Goal: Navigation & Orientation: Find specific page/section

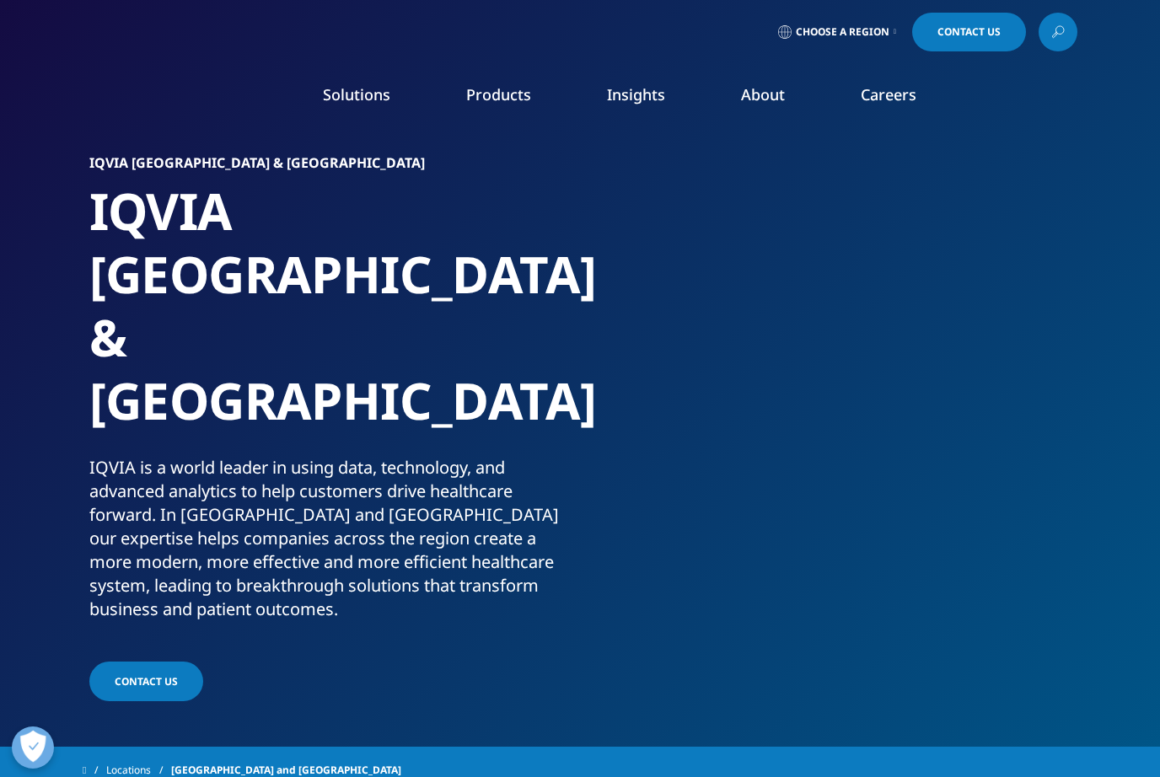
click at [1056, 44] on link at bounding box center [1057, 32] width 39 height 39
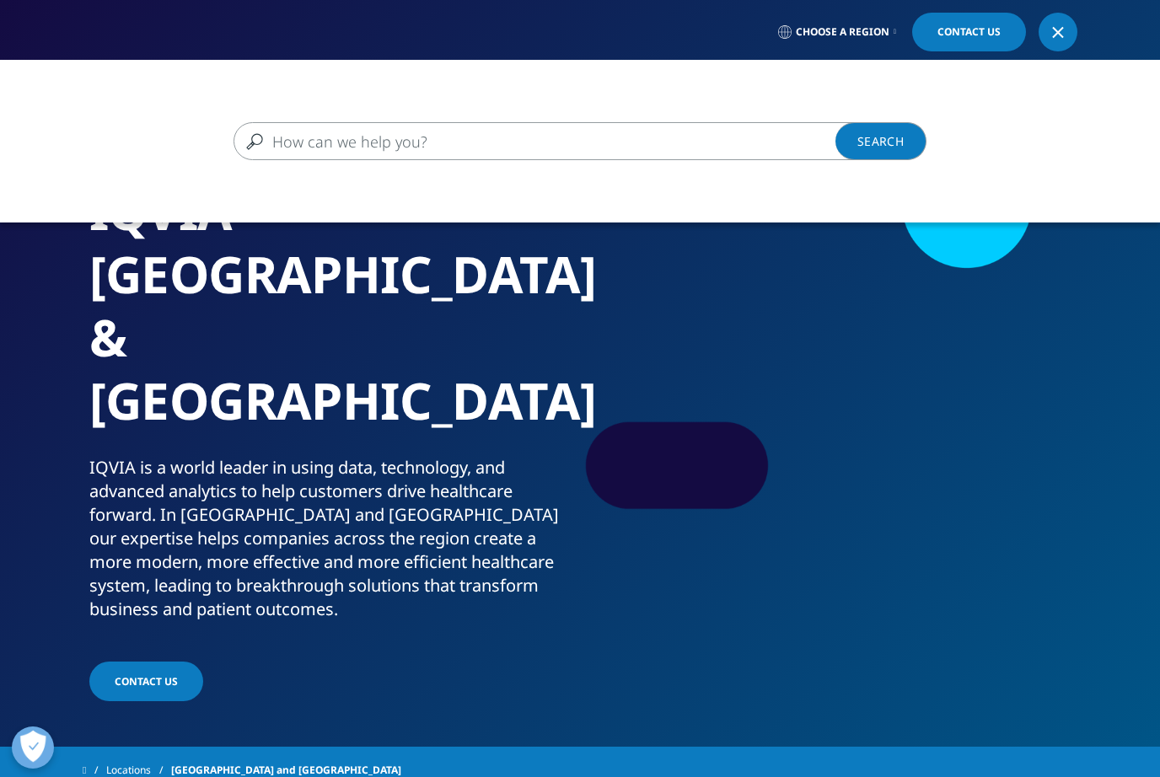
click at [694, 142] on input "Search" at bounding box center [555, 141] width 644 height 38
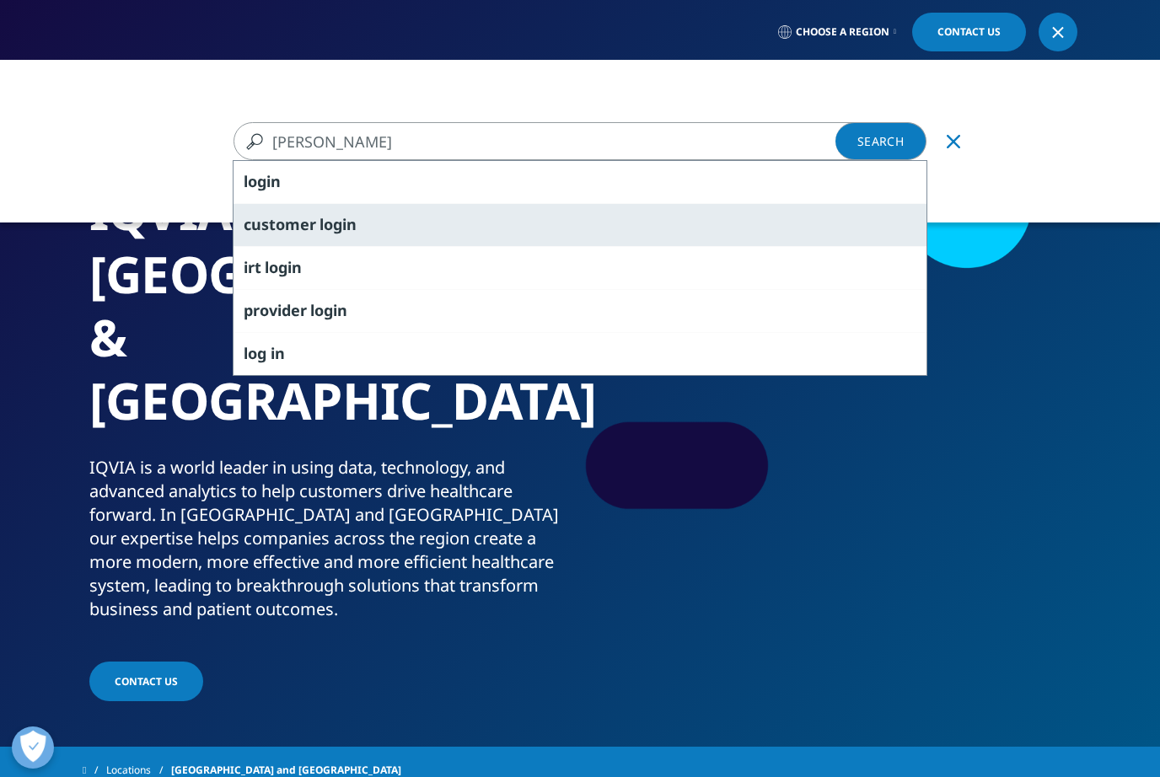
type input "Lohin"
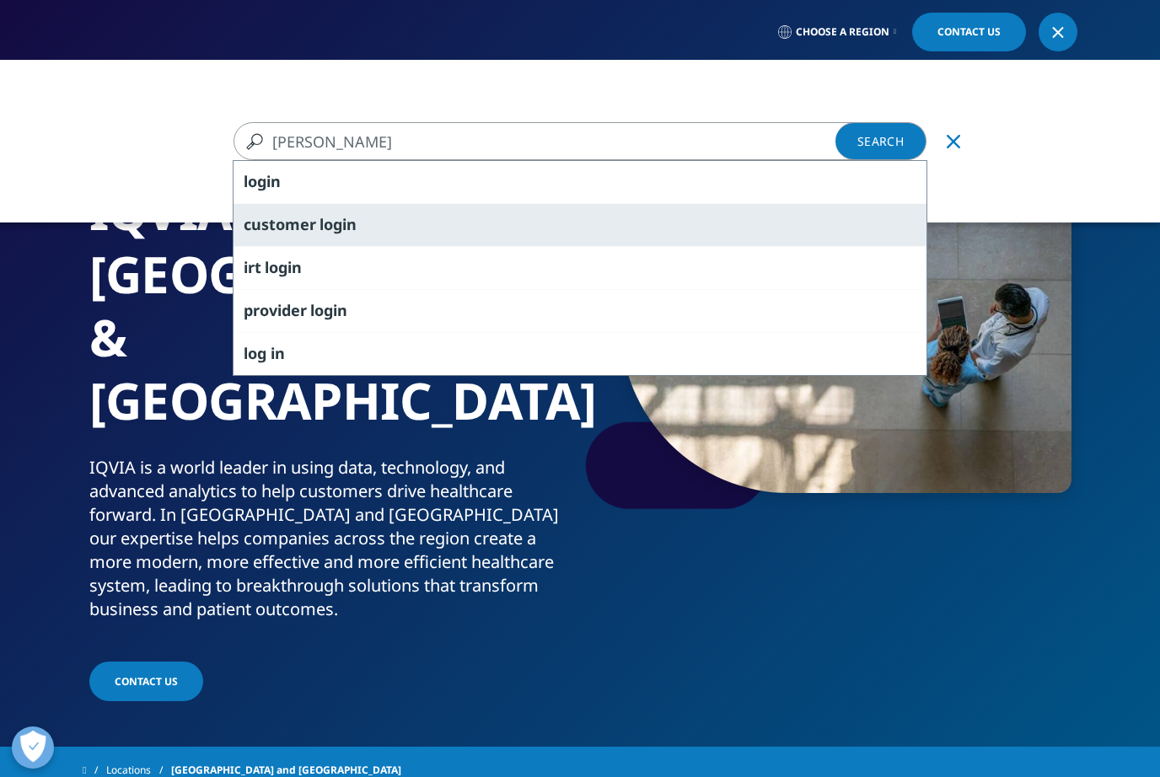
click at [333, 240] on div "customer login" at bounding box center [579, 224] width 693 height 43
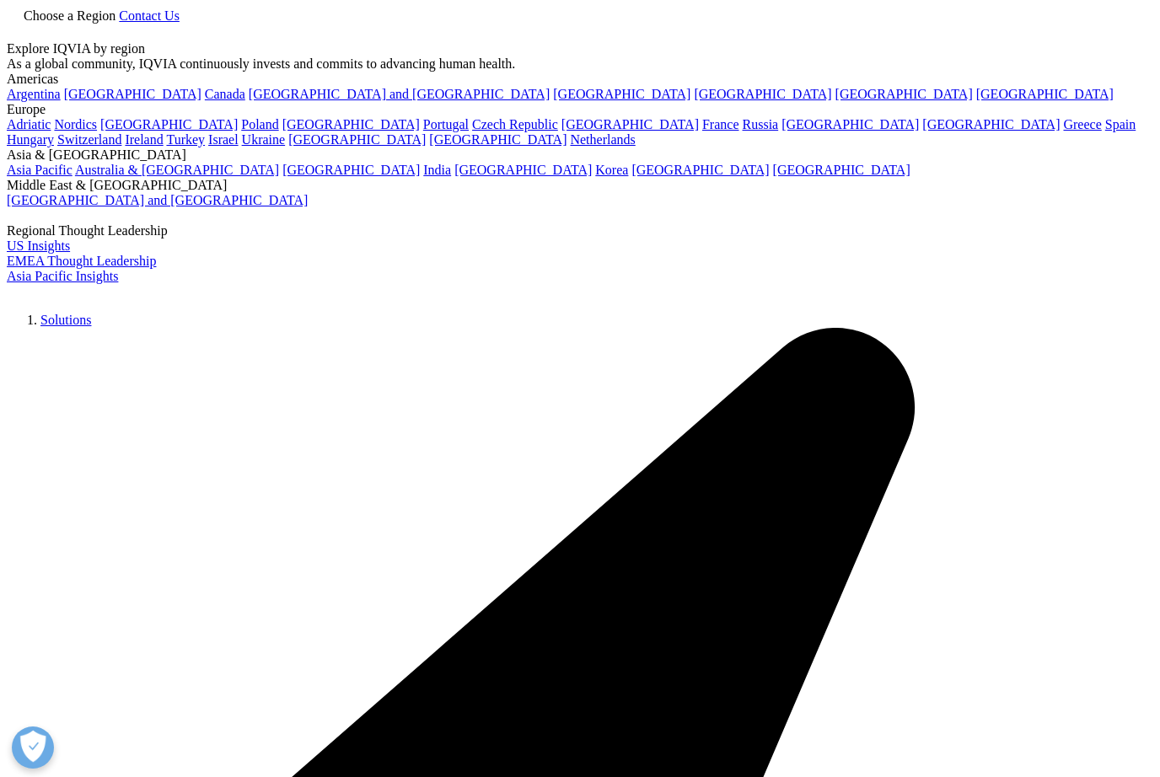
type input "customer login"
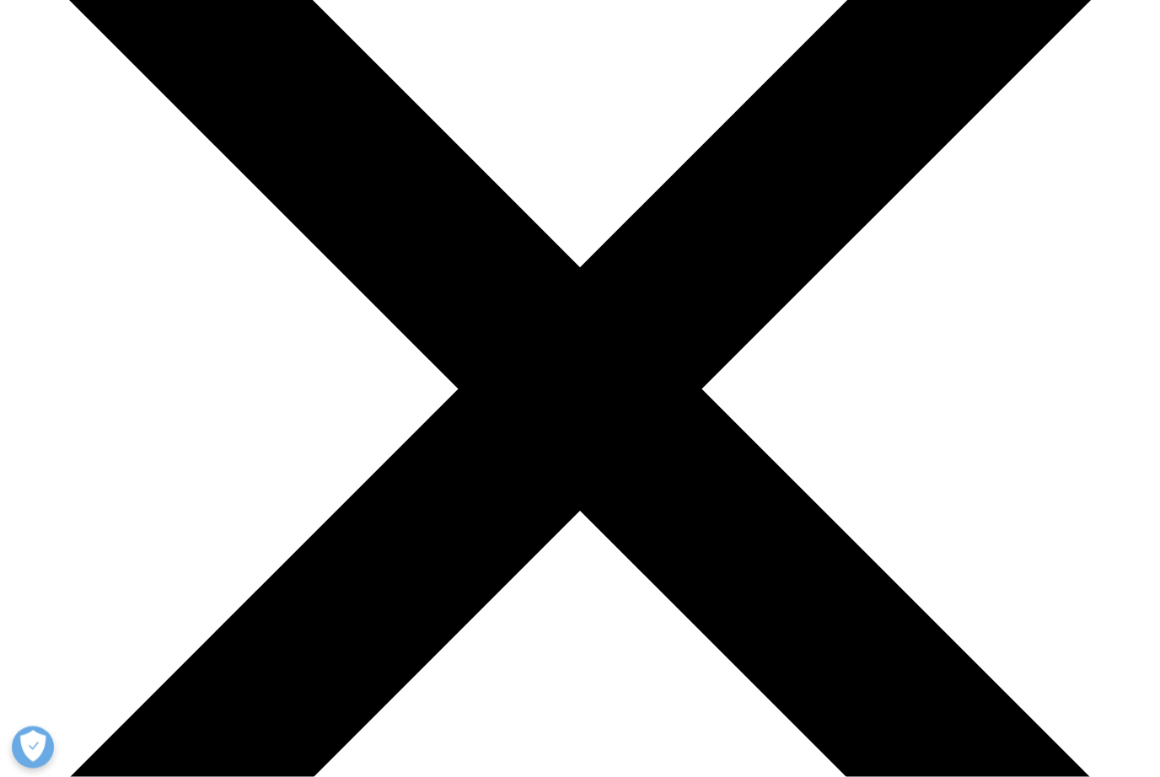
scroll to position [209, 0]
